Goal: Find specific page/section: Find specific page/section

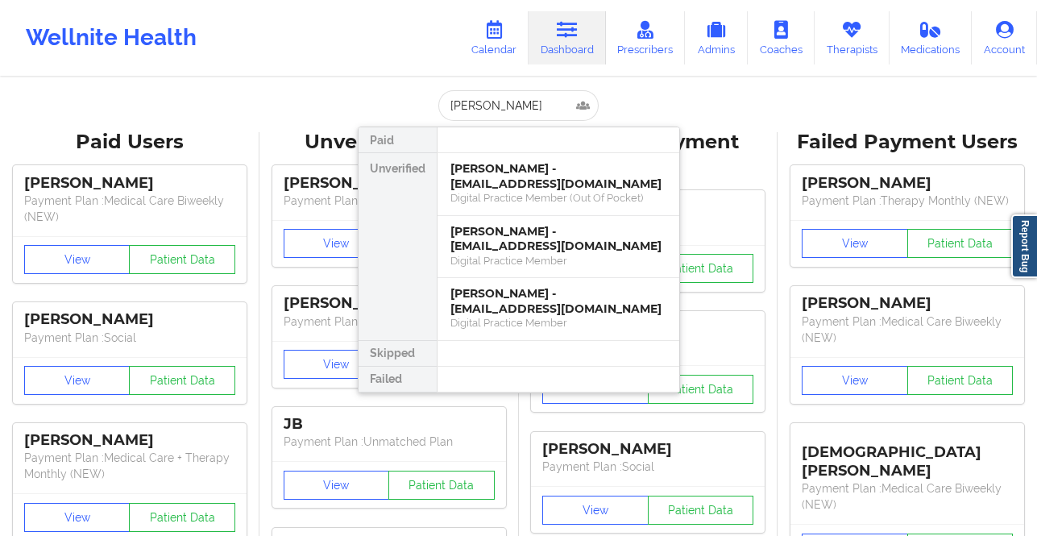
click at [553, 110] on input "[PERSON_NAME]" at bounding box center [517, 105] width 159 height 31
drag, startPoint x: 0, startPoint y: 0, endPoint x: 553, endPoint y: 110, distance: 564.3
click at [553, 110] on input "[PERSON_NAME]" at bounding box center [517, 105] width 159 height 31
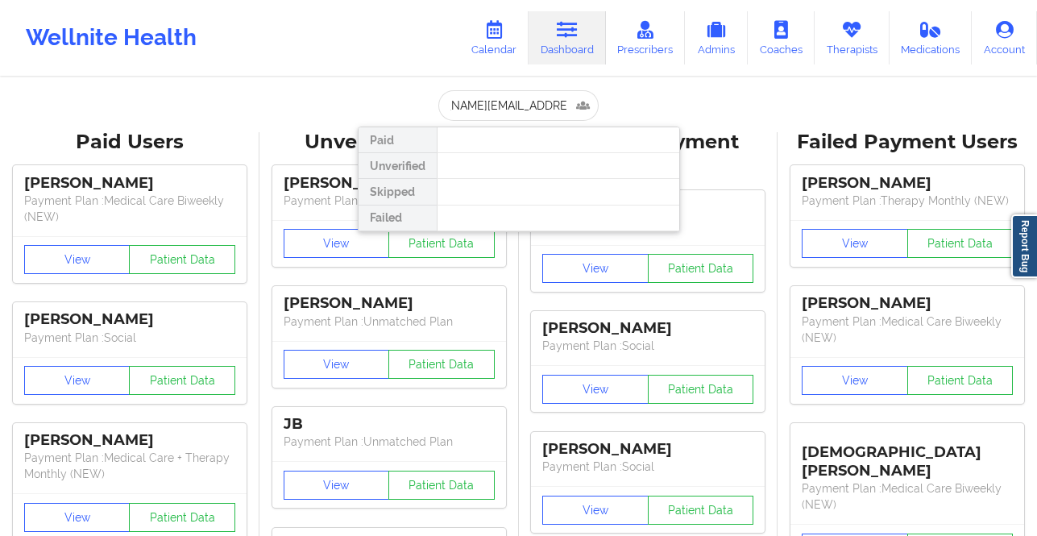
click at [548, 108] on input "[PERSON_NAME][EMAIL_ADDRESS][DOMAIN_NAME]" at bounding box center [517, 105] width 159 height 31
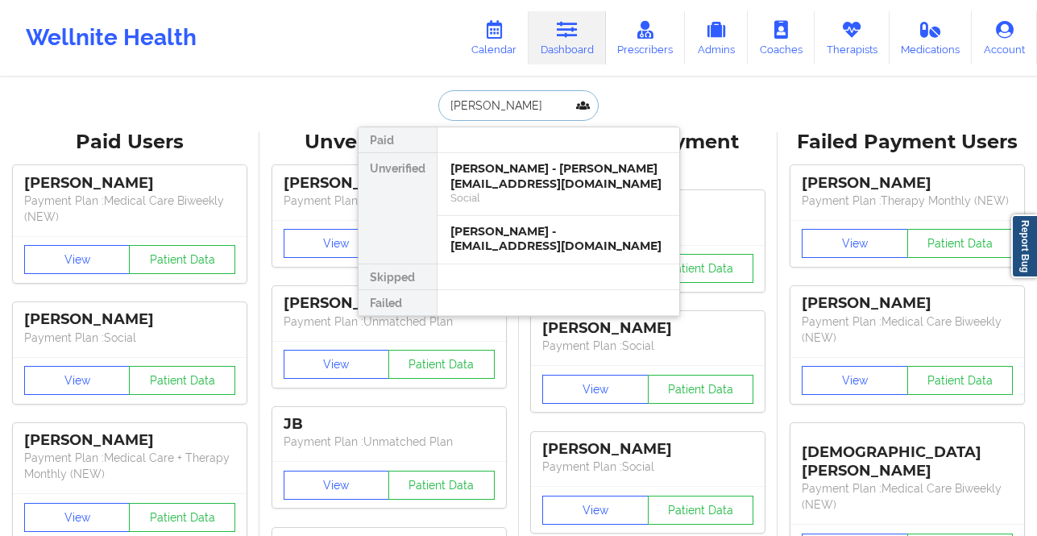
click at [507, 97] on input "[PERSON_NAME]" at bounding box center [517, 105] width 159 height 31
paste input "[PERSON_NAME]"
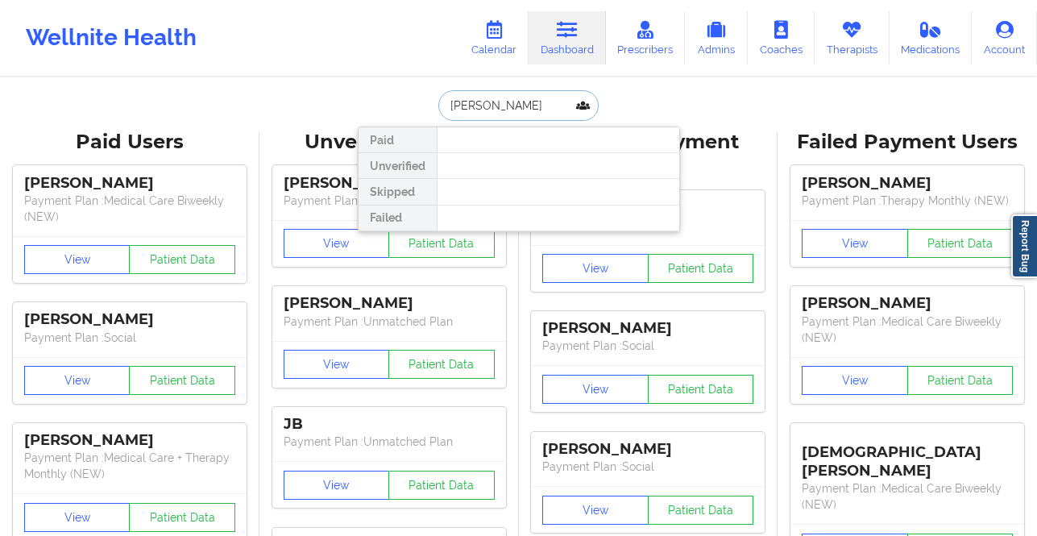
type input "[PERSON_NAME]"
click at [772, 32] on icon at bounding box center [780, 30] width 21 height 18
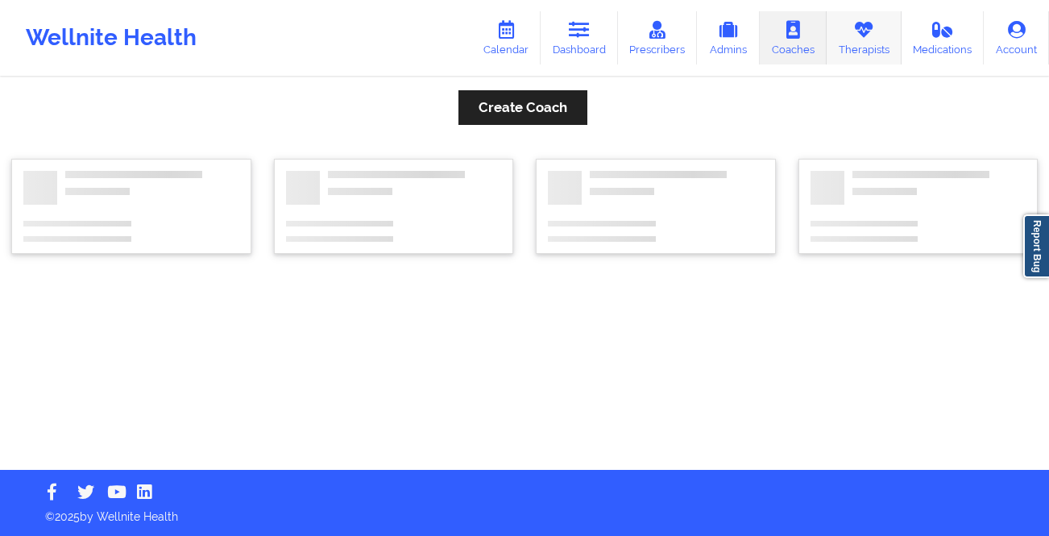
click at [832, 48] on link "Therapists" at bounding box center [863, 37] width 75 height 53
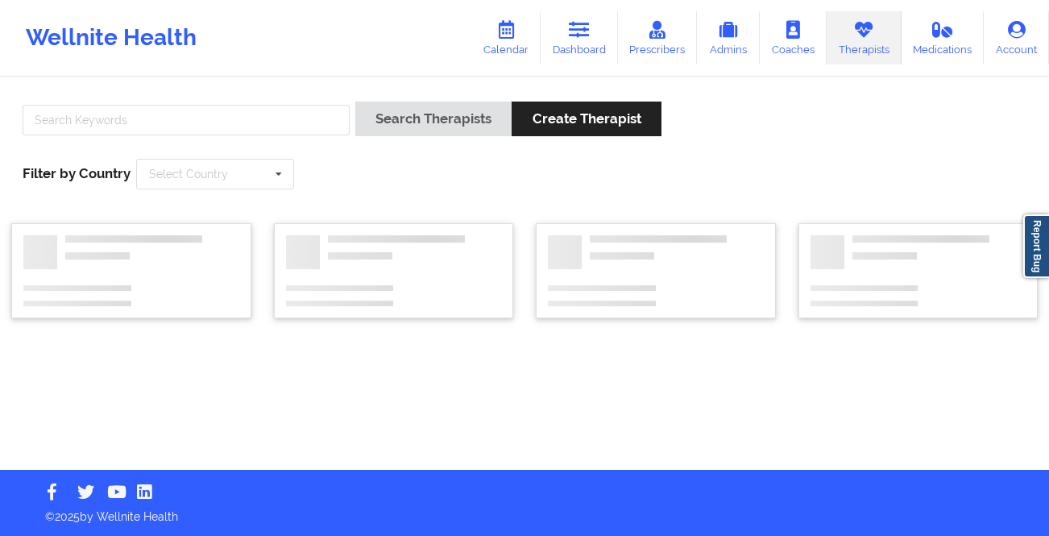
click at [160, 101] on div at bounding box center [186, 124] width 338 height 46
click at [158, 113] on input "text" at bounding box center [186, 120] width 327 height 31
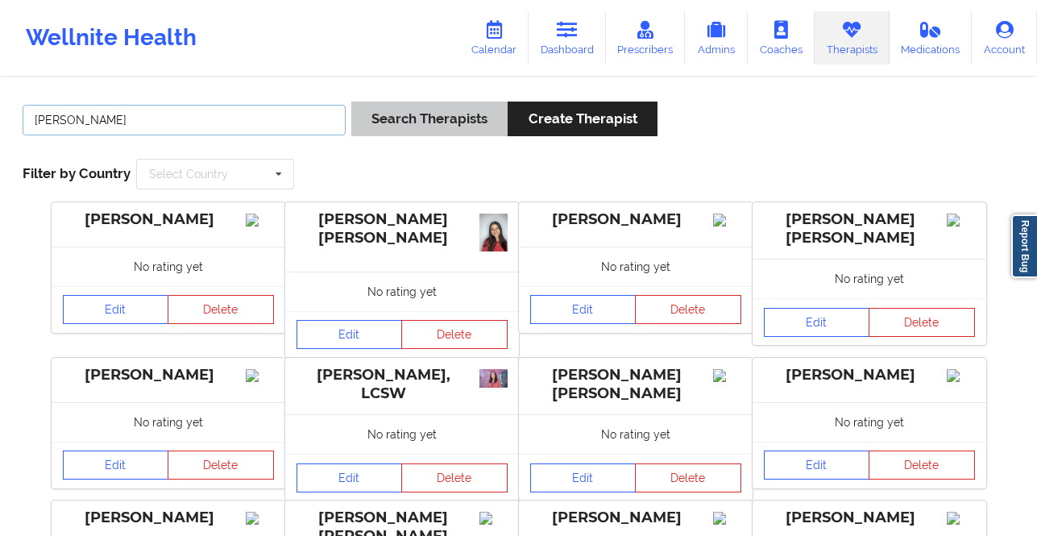
type input "[PERSON_NAME]"
click at [421, 119] on button "Search Therapists" at bounding box center [429, 118] width 156 height 35
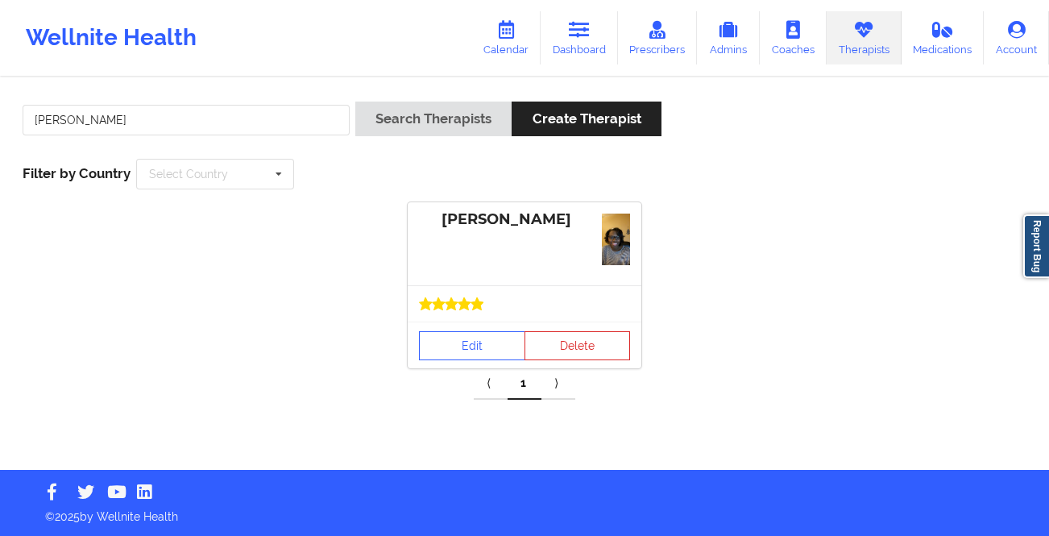
drag, startPoint x: 491, startPoint y: 309, endPoint x: 496, endPoint y: 325, distance: 16.8
click at [491, 309] on div at bounding box center [524, 303] width 211 height 13
click at [498, 350] on link "Edit" at bounding box center [472, 345] width 106 height 29
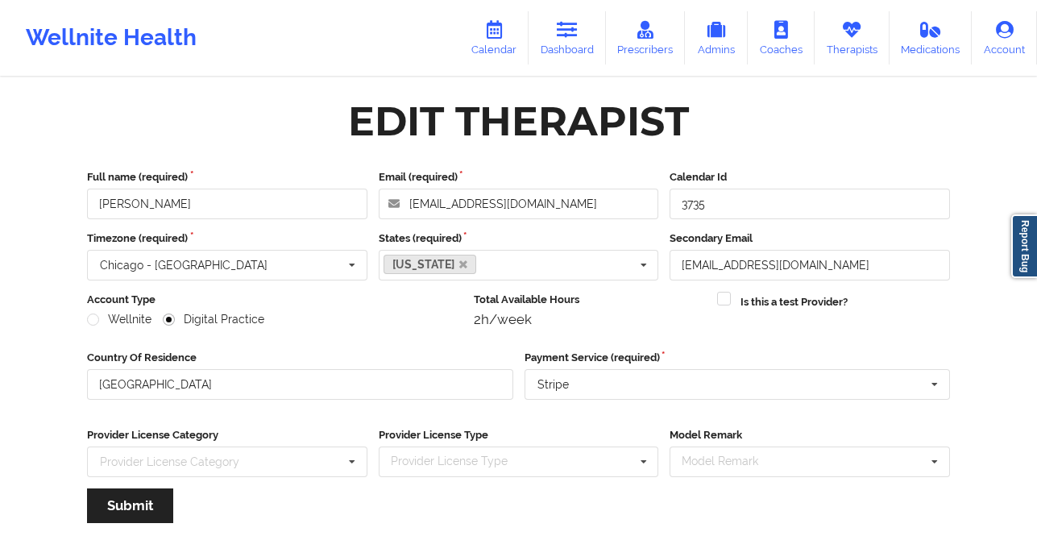
scroll to position [186, 0]
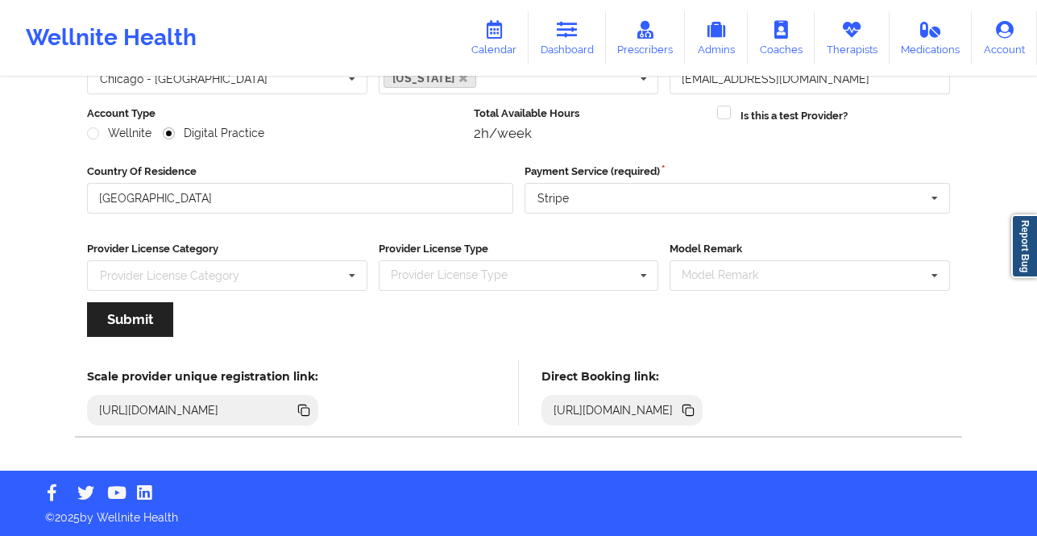
click at [691, 408] on icon at bounding box center [687, 408] width 8 height 8
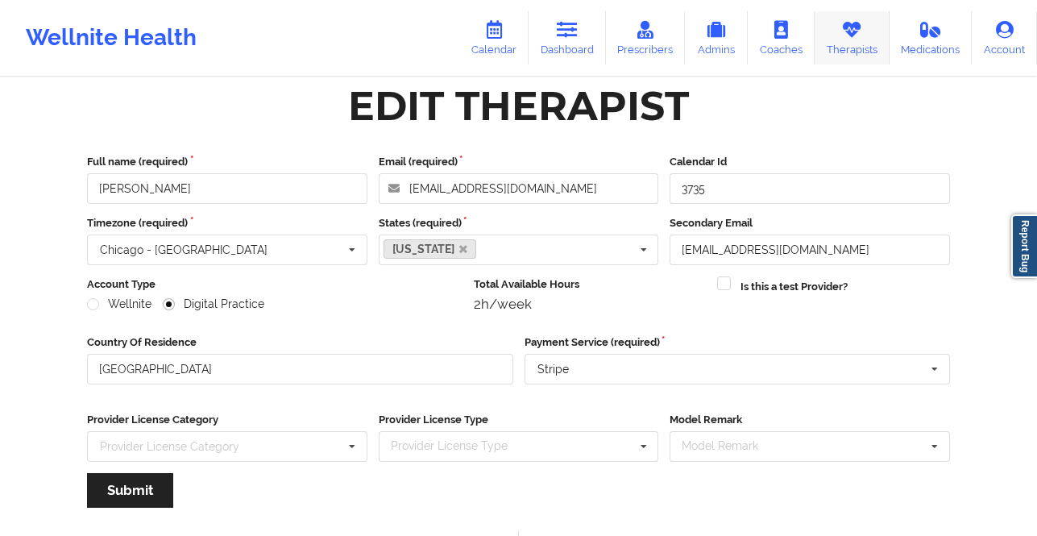
scroll to position [0, 0]
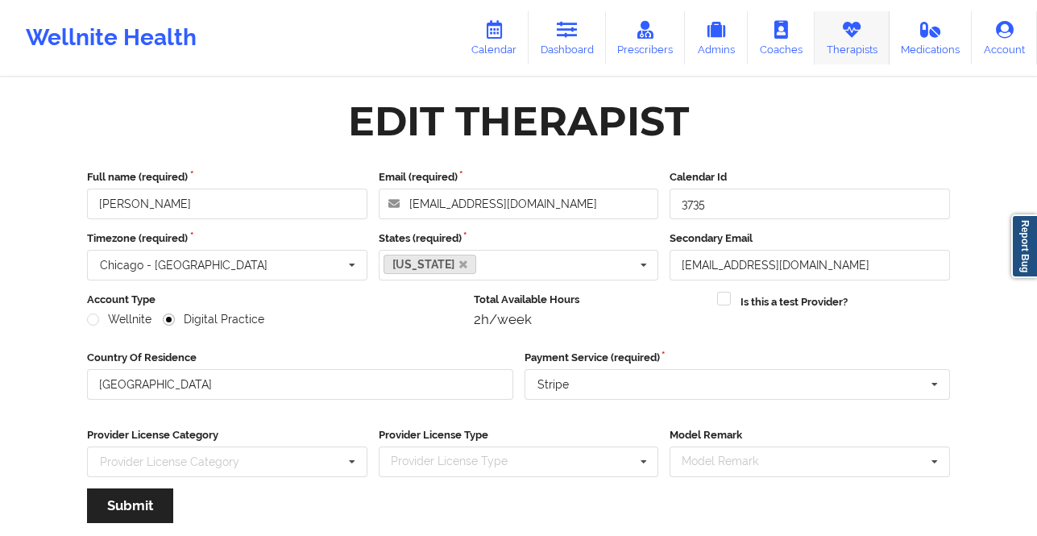
click at [826, 43] on link "Therapists" at bounding box center [851, 37] width 75 height 53
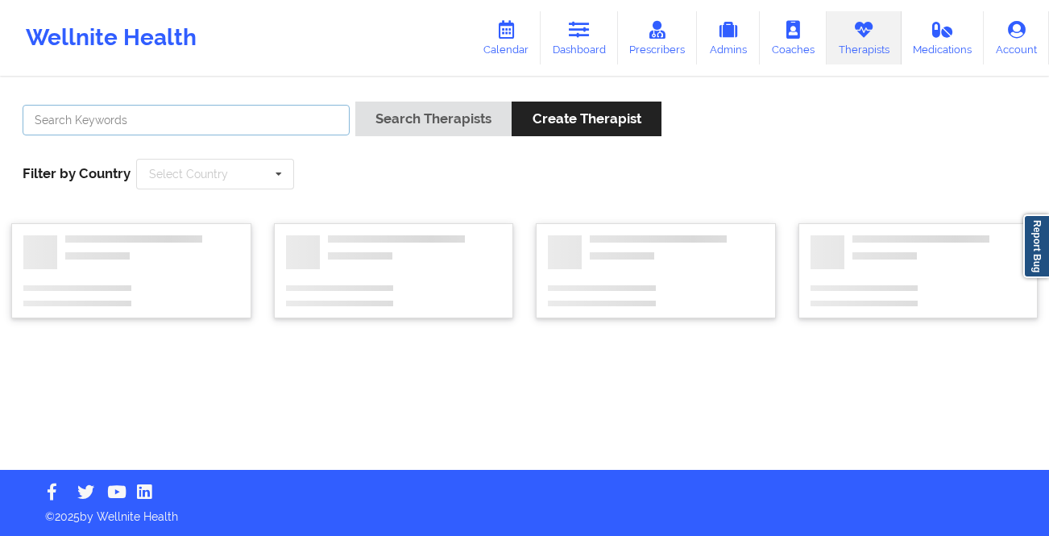
click at [151, 126] on input "text" at bounding box center [186, 120] width 327 height 31
type input "shalyndria"
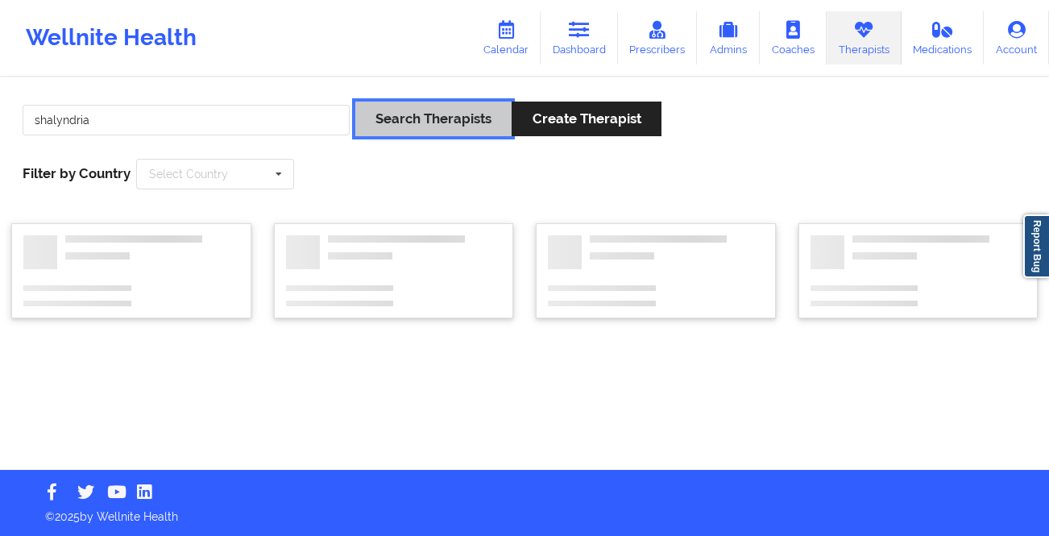
click at [419, 123] on button "Search Therapists" at bounding box center [433, 118] width 156 height 35
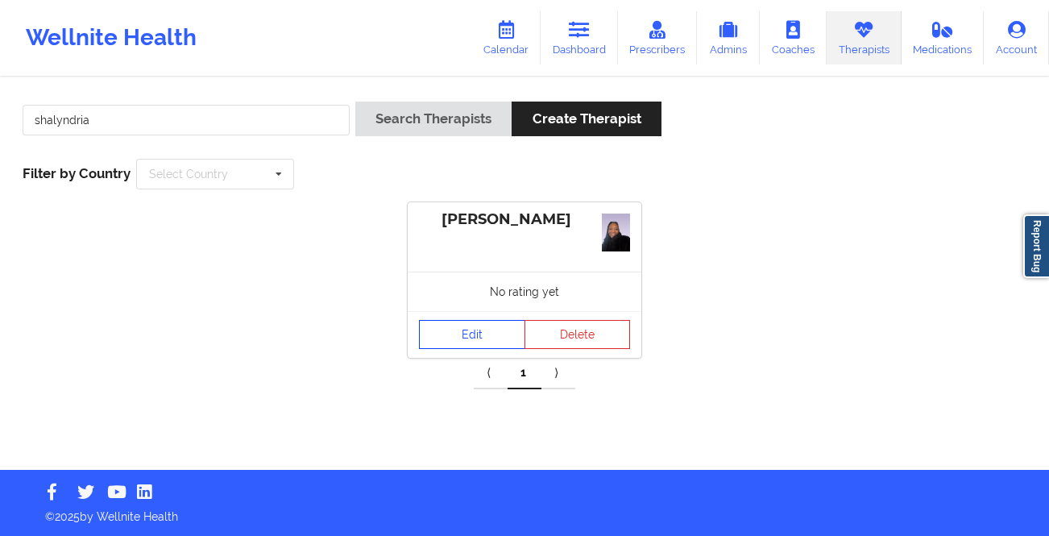
click at [483, 334] on link "Edit" at bounding box center [472, 334] width 106 height 29
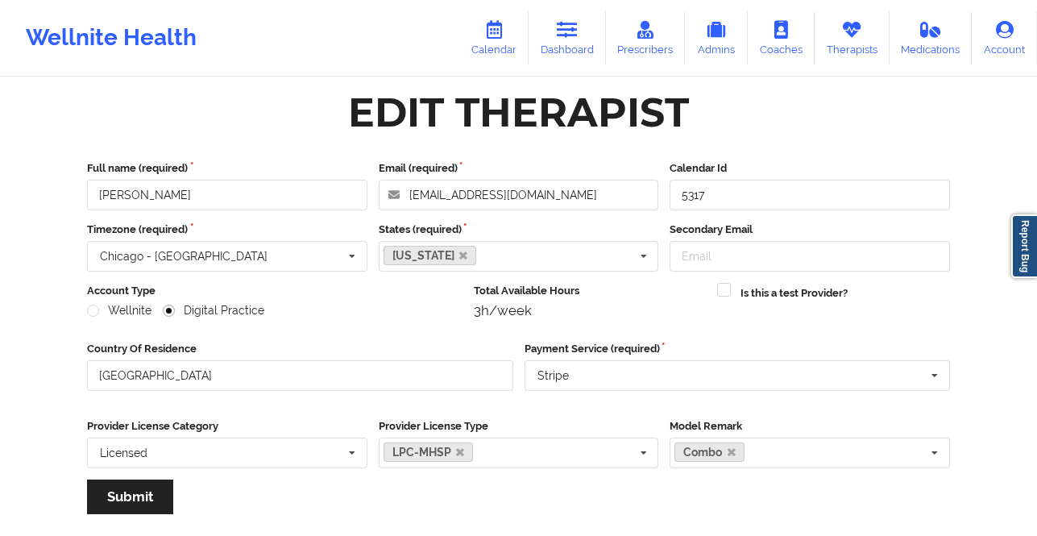
scroll to position [449, 0]
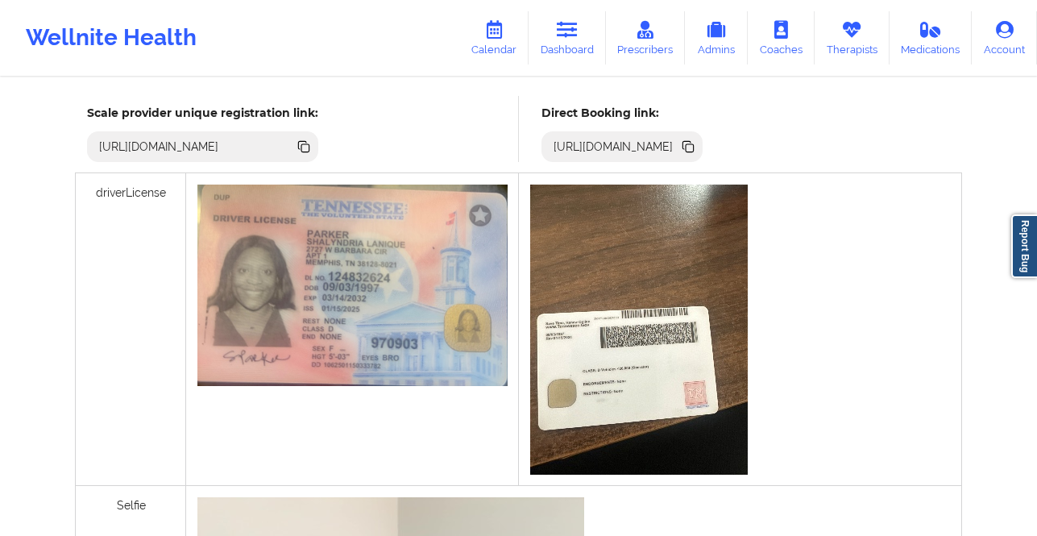
drag, startPoint x: 946, startPoint y: 147, endPoint x: 939, endPoint y: 75, distance: 72.8
click at [694, 147] on icon at bounding box center [690, 148] width 8 height 8
click at [571, 42] on link "Dashboard" at bounding box center [566, 37] width 77 height 53
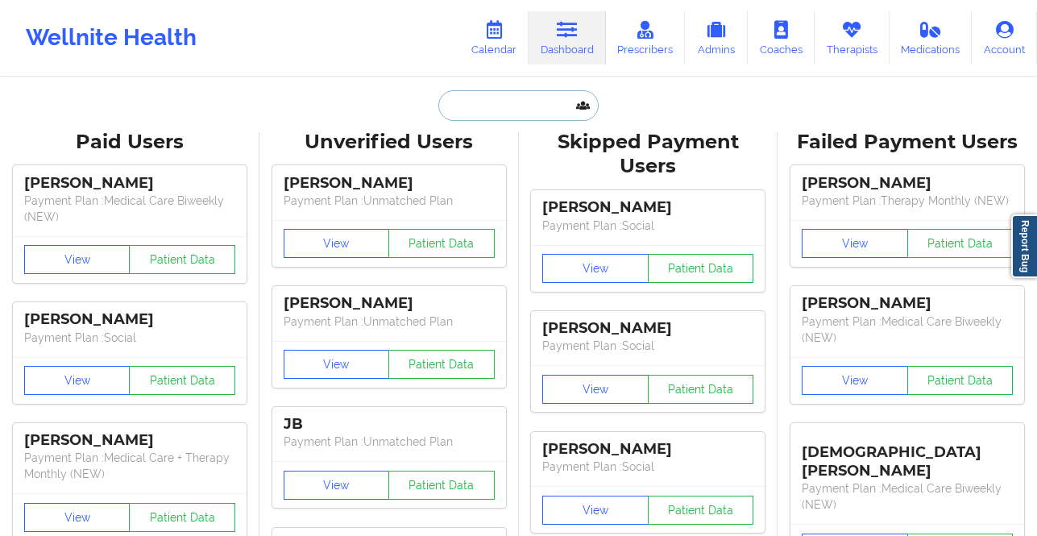
click at [471, 104] on input "text" at bounding box center [517, 105] width 159 height 31
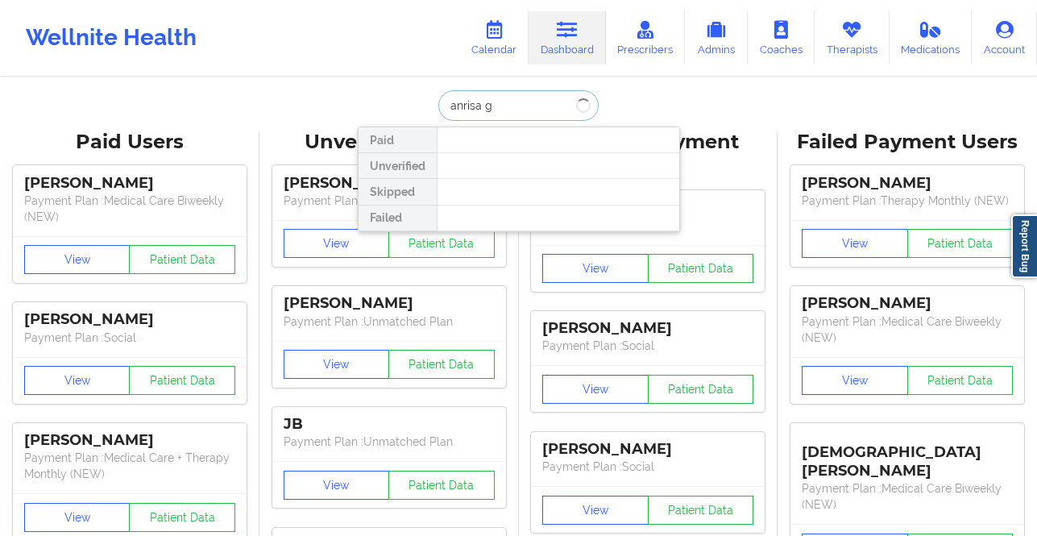
type input "anrisa gr"
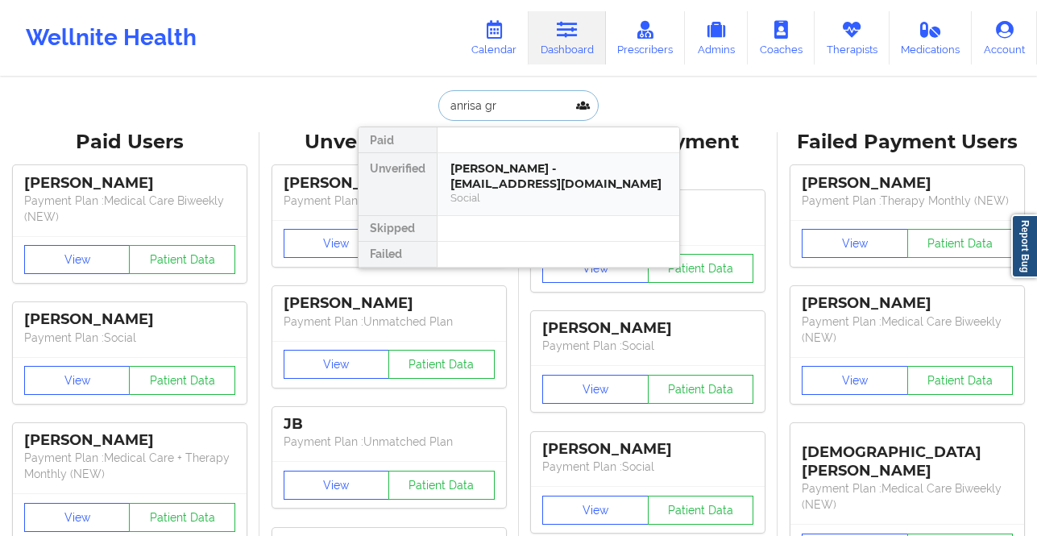
click at [587, 173] on div "[PERSON_NAME] - [EMAIL_ADDRESS][DOMAIN_NAME]" at bounding box center [558, 176] width 216 height 30
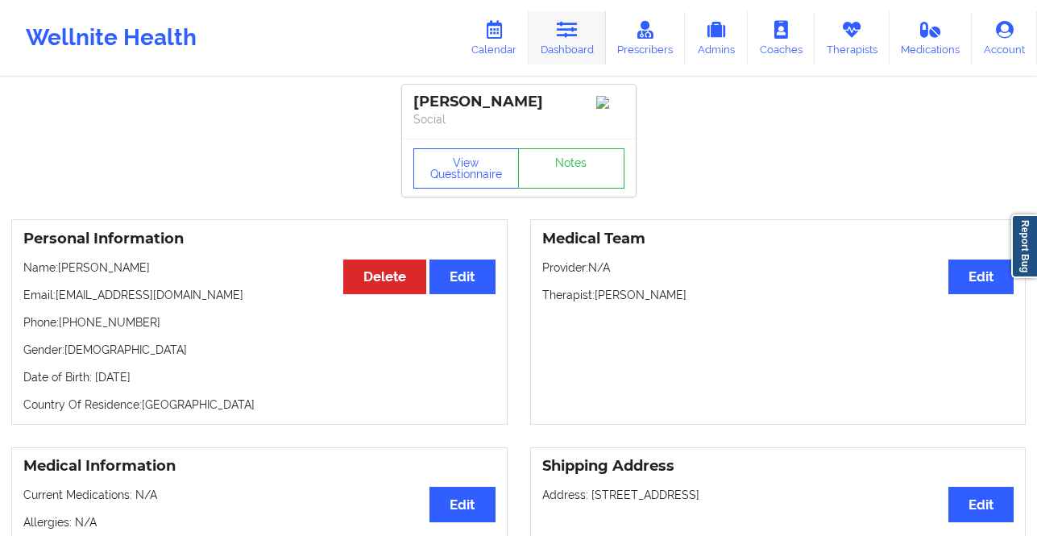
drag, startPoint x: 549, startPoint y: 30, endPoint x: 558, endPoint y: 31, distance: 9.7
click at [549, 30] on link "Dashboard" at bounding box center [566, 37] width 77 height 53
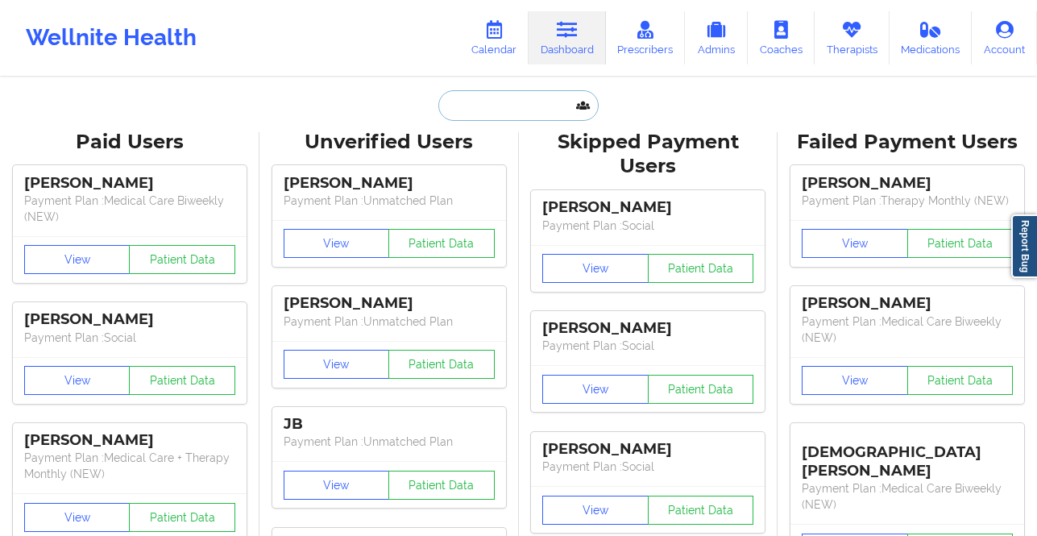
click at [490, 106] on input "text" at bounding box center [517, 105] width 159 height 31
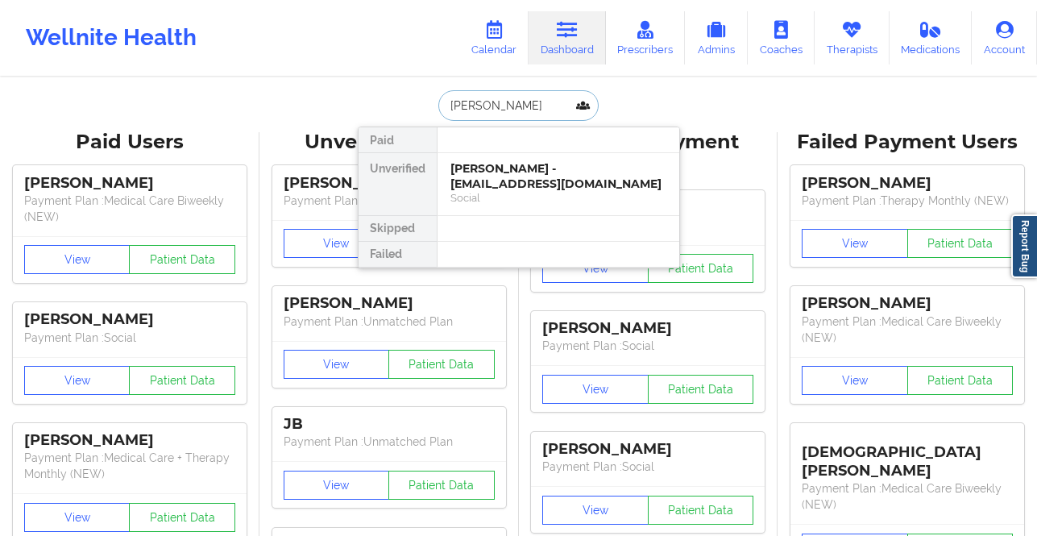
type input "[PERSON_NAME]"
click at [568, 188] on div "[PERSON_NAME] - [EMAIL_ADDRESS][DOMAIN_NAME]" at bounding box center [558, 176] width 216 height 30
